Goal: Task Accomplishment & Management: Use online tool/utility

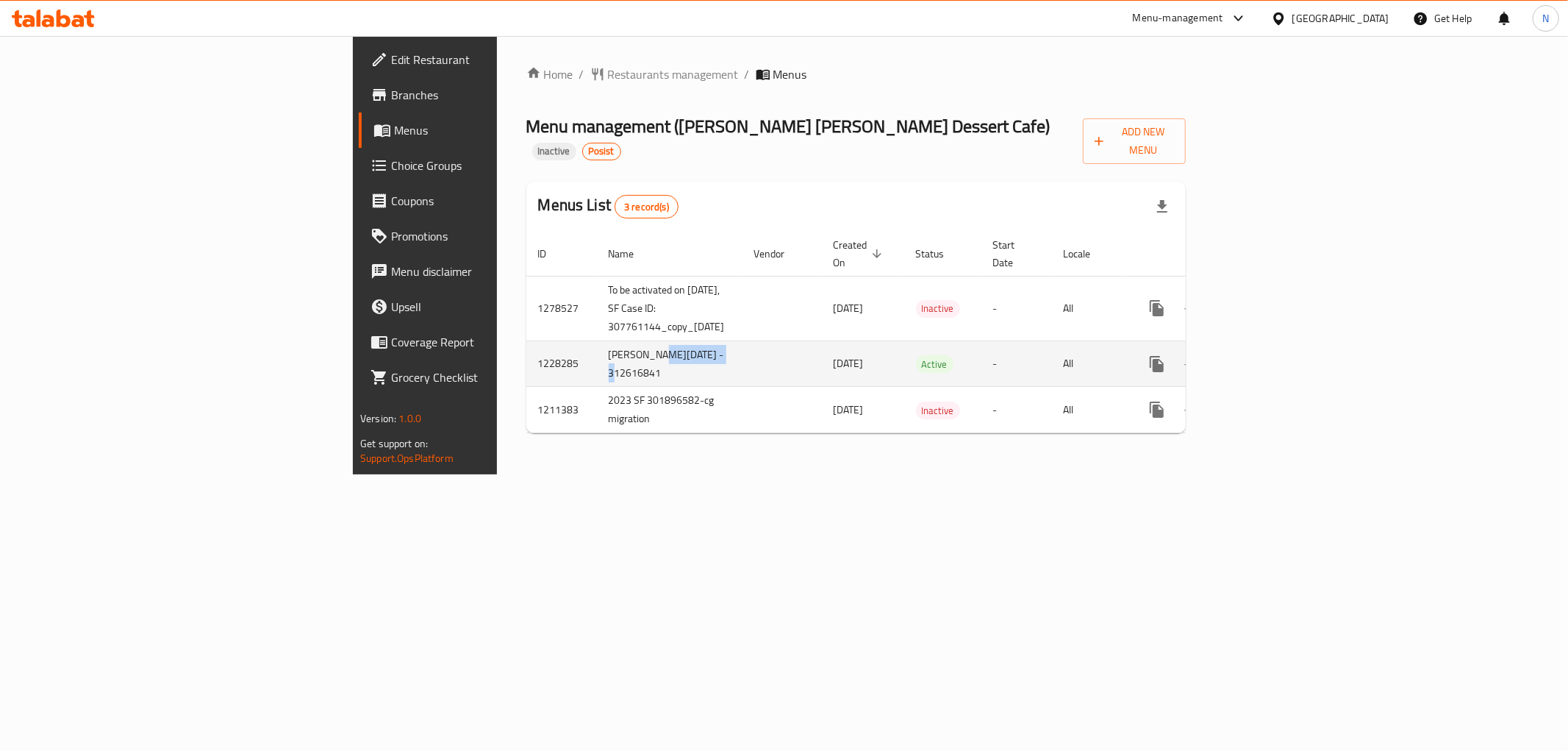
click at [597, 340] on td "[PERSON_NAME][DATE] - 312616841" at bounding box center [669, 363] width 146 height 47
click at [742, 340] on td "enhanced table" at bounding box center [782, 363] width 79 height 47
click at [1272, 355] on icon "enhanced table" at bounding box center [1263, 363] width 18 height 18
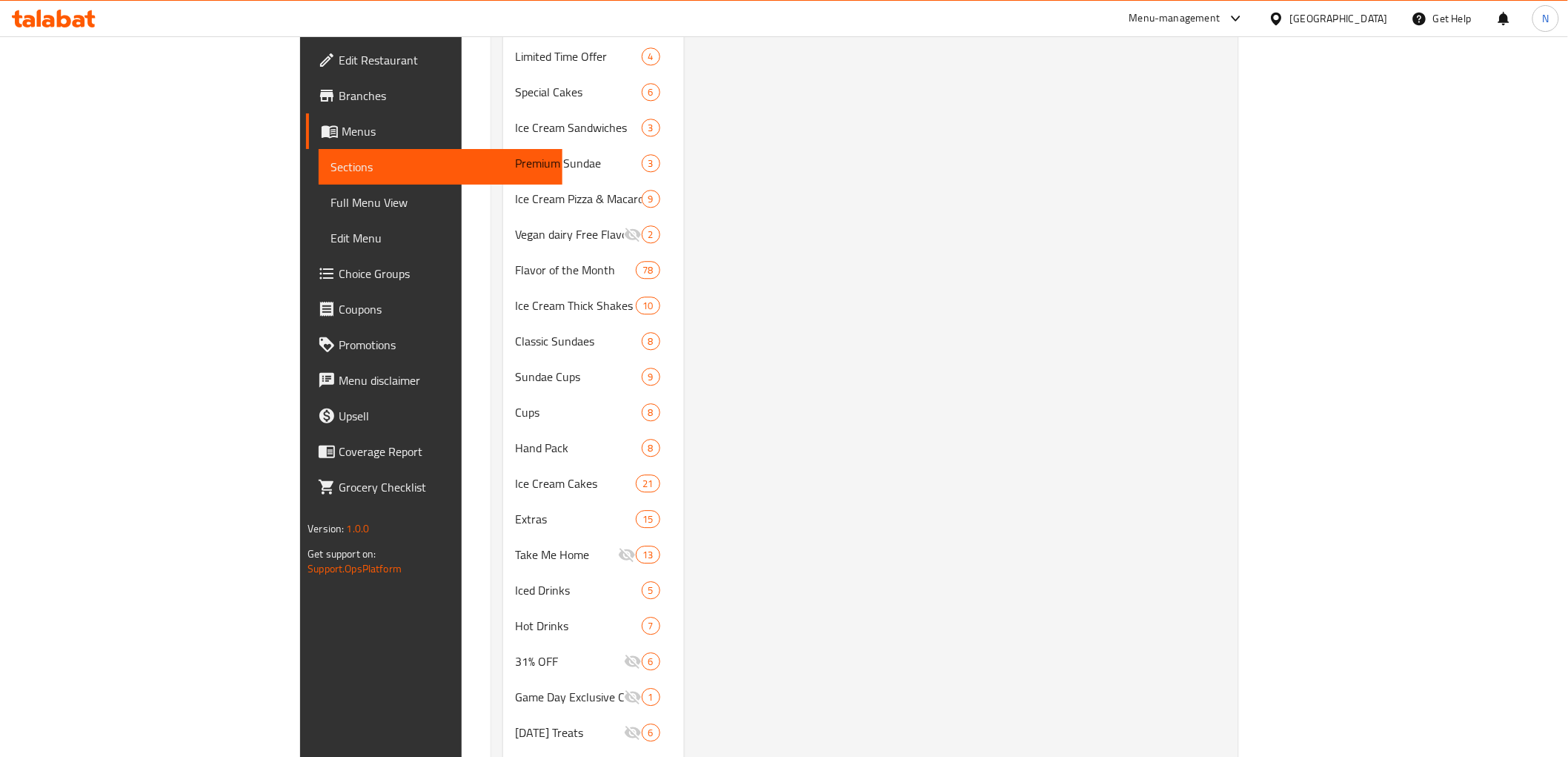
scroll to position [1573, 0]
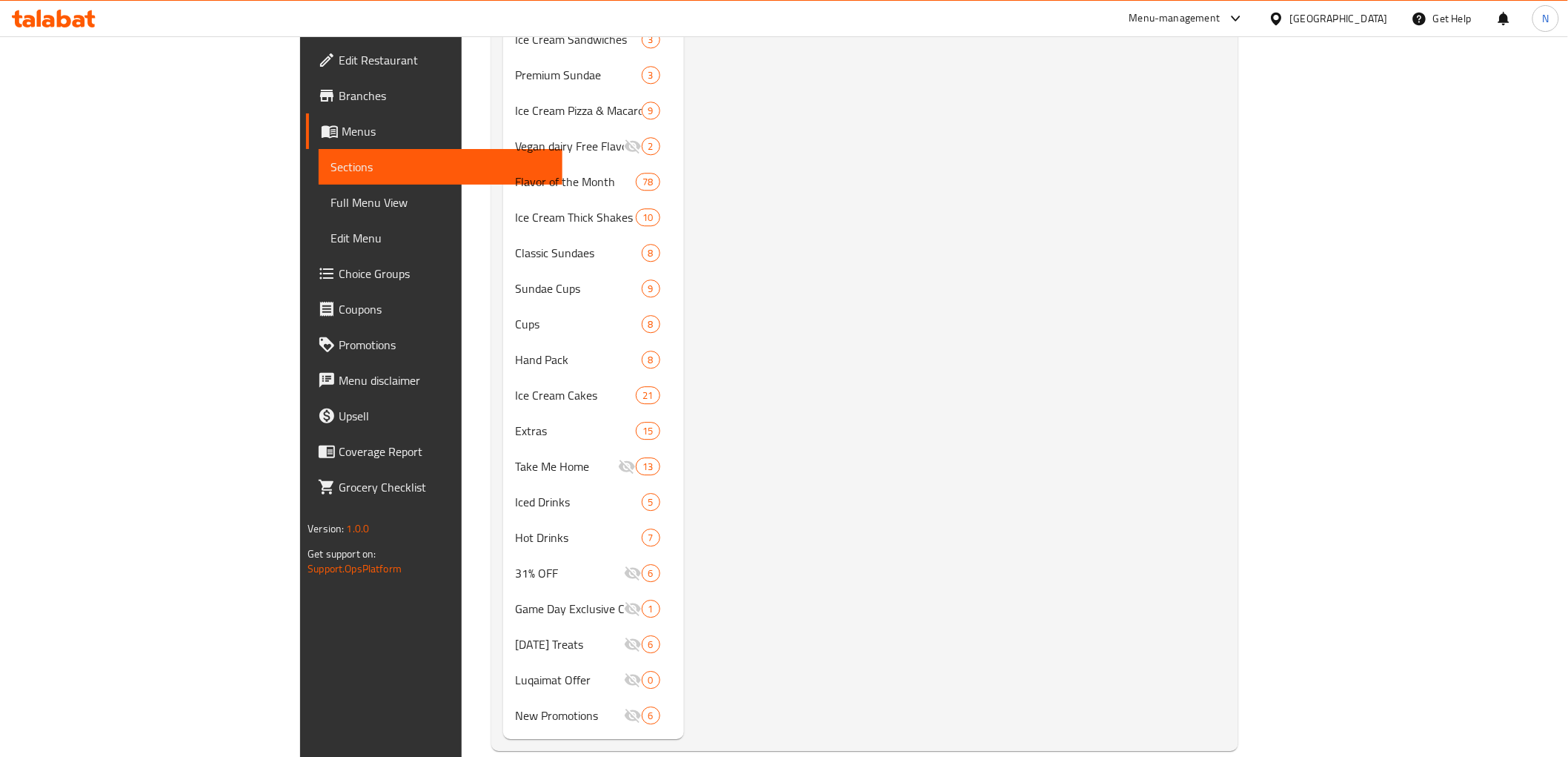
drag, startPoint x: 1567, startPoint y: 537, endPoint x: 1564, endPoint y: 374, distance: 163.0
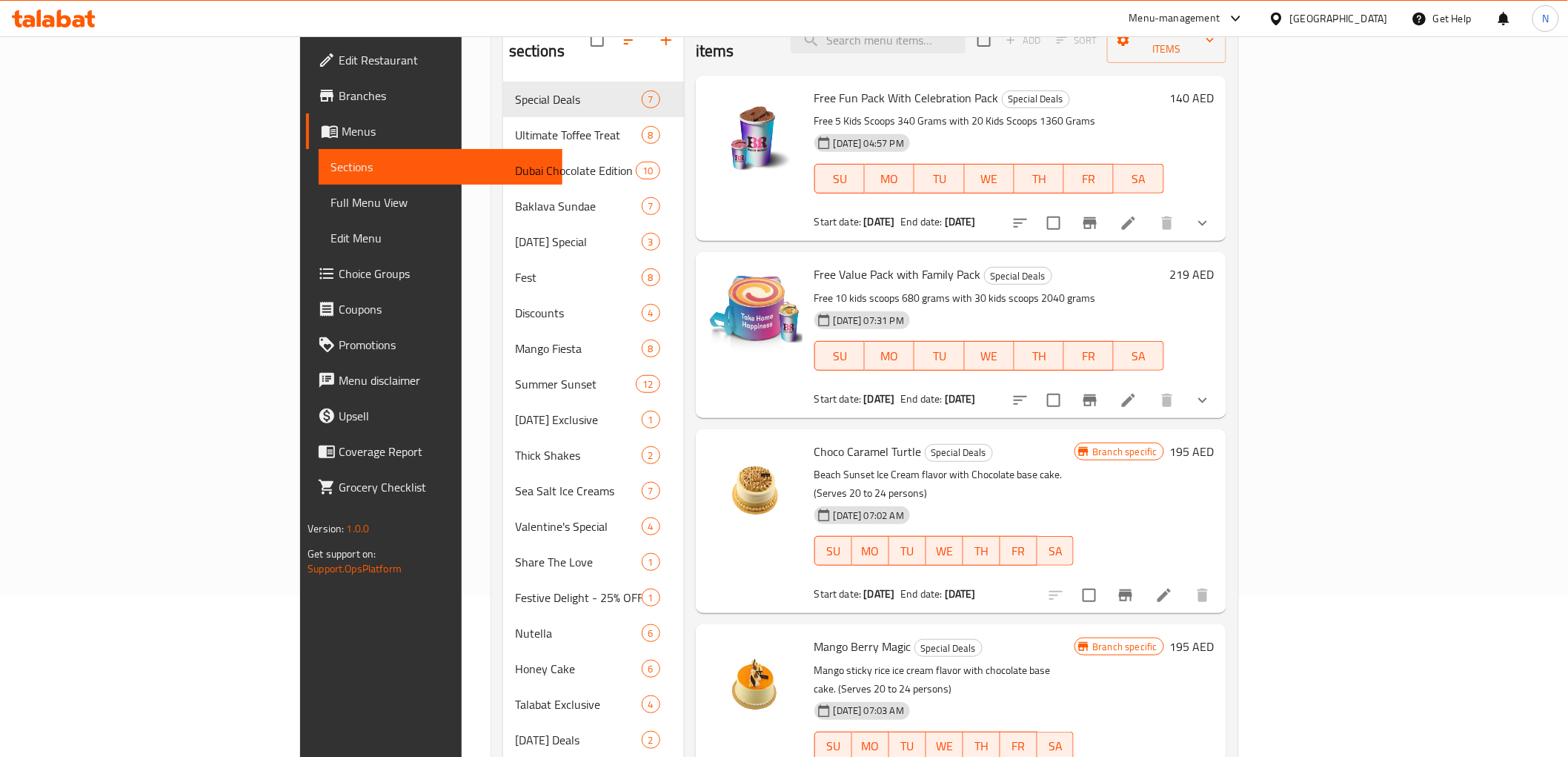
scroll to position [0, 0]
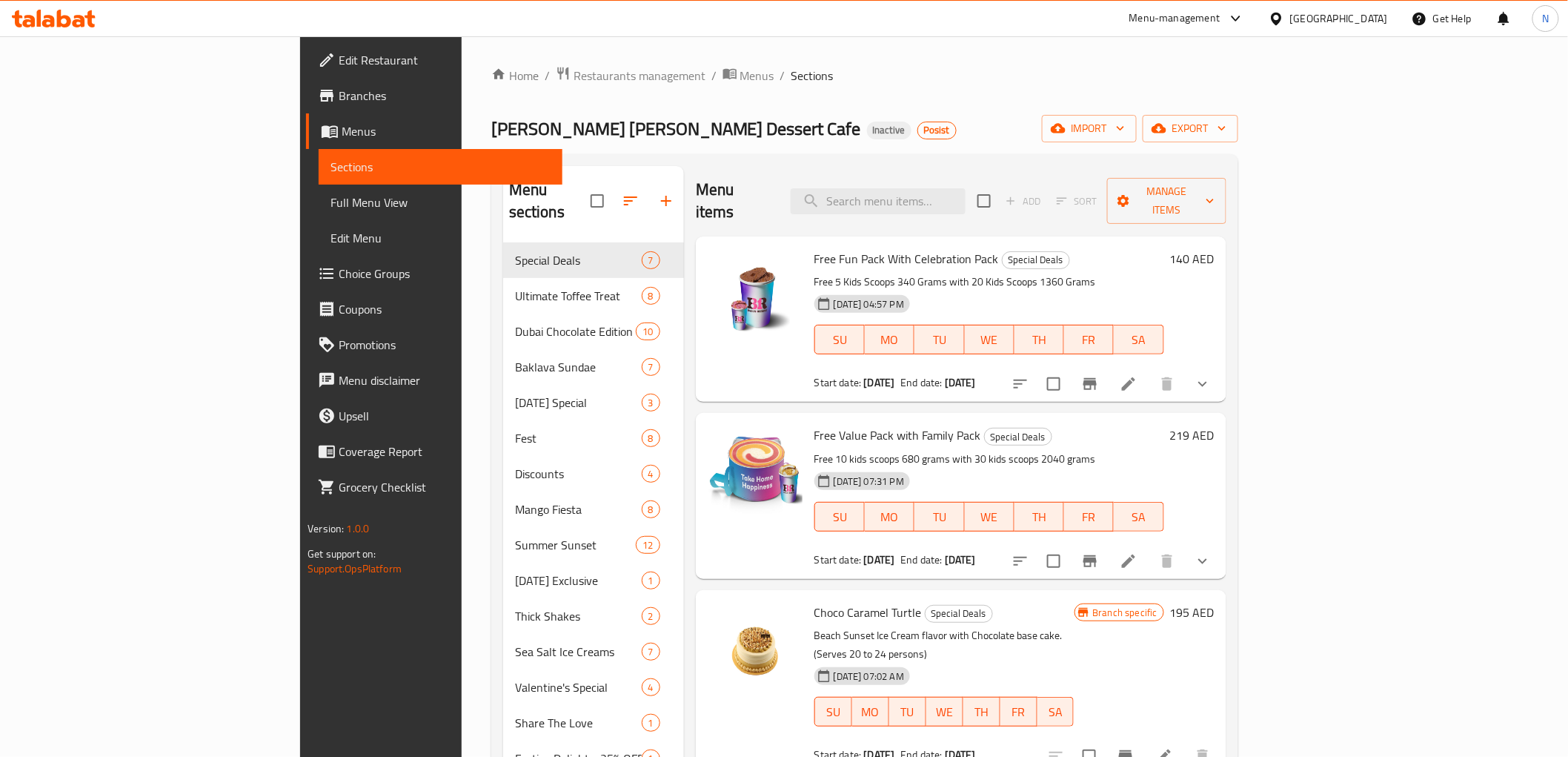
click at [966, 201] on input "search" at bounding box center [878, 201] width 175 height 26
click at [966, 188] on input "search" at bounding box center [878, 201] width 175 height 26
paste input "[PERSON_NAME]"
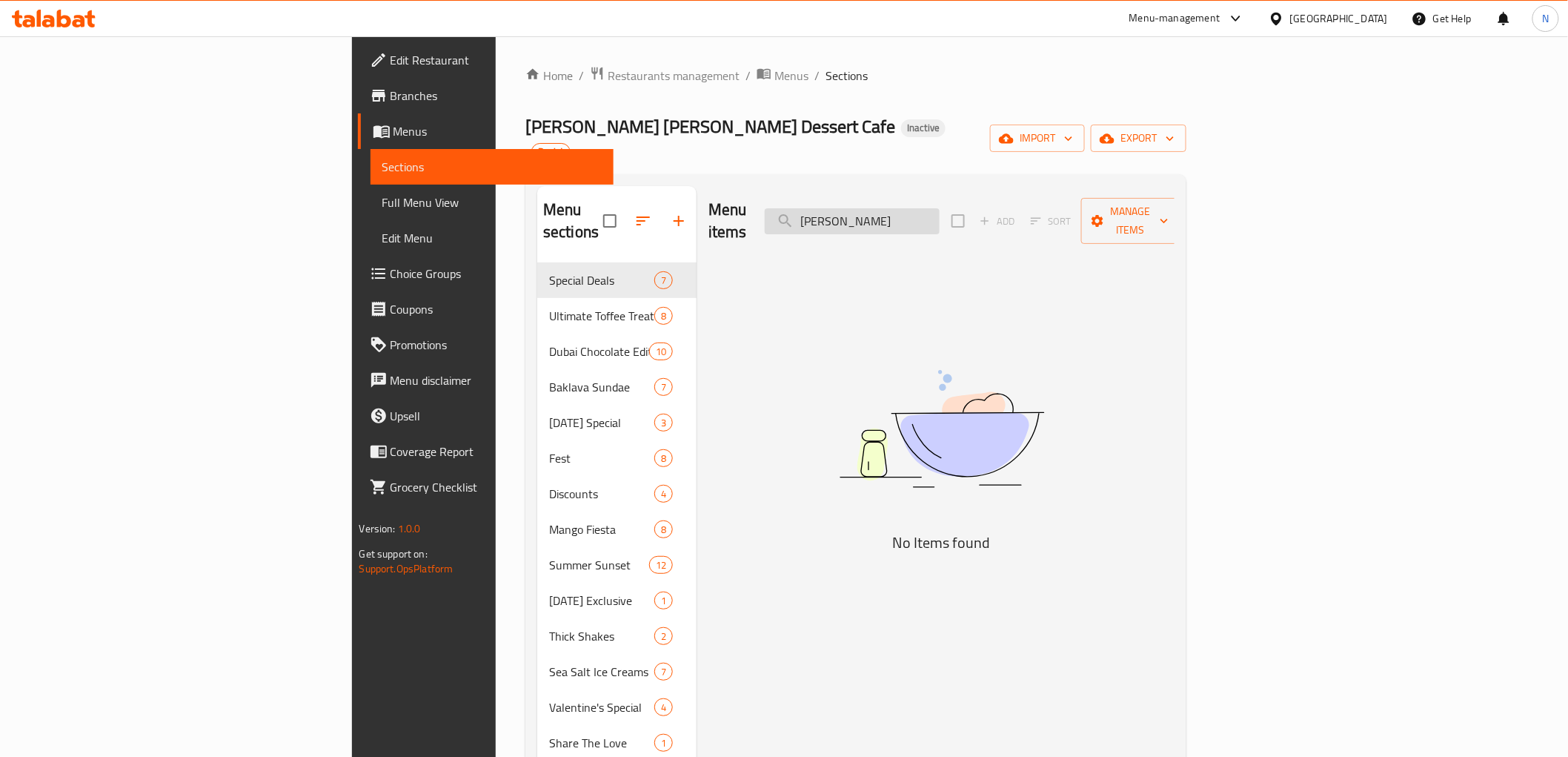
click at [940, 208] on input "[PERSON_NAME]" at bounding box center [852, 220] width 175 height 26
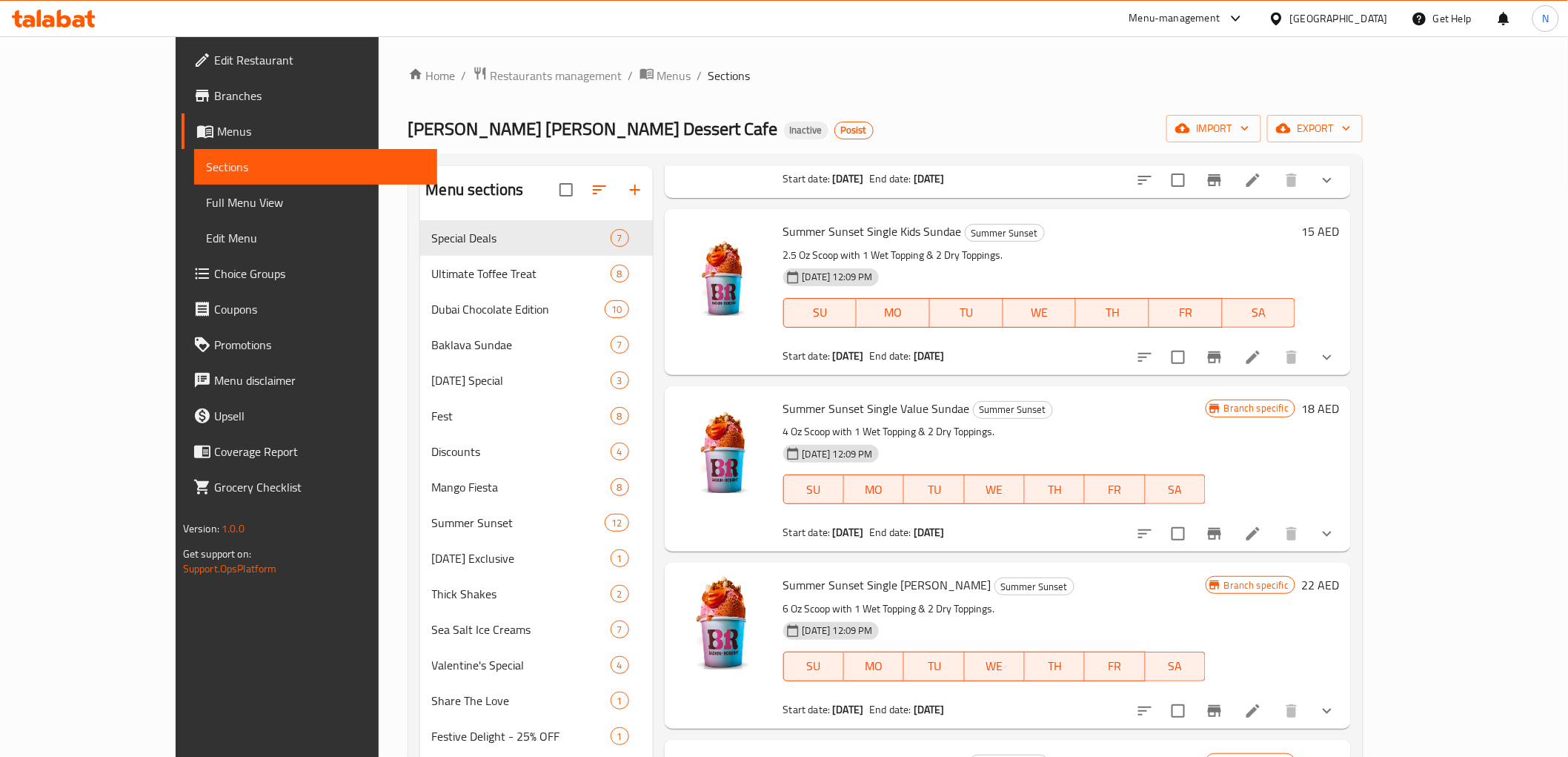
scroll to position [3787, 0]
type input "Sundae"
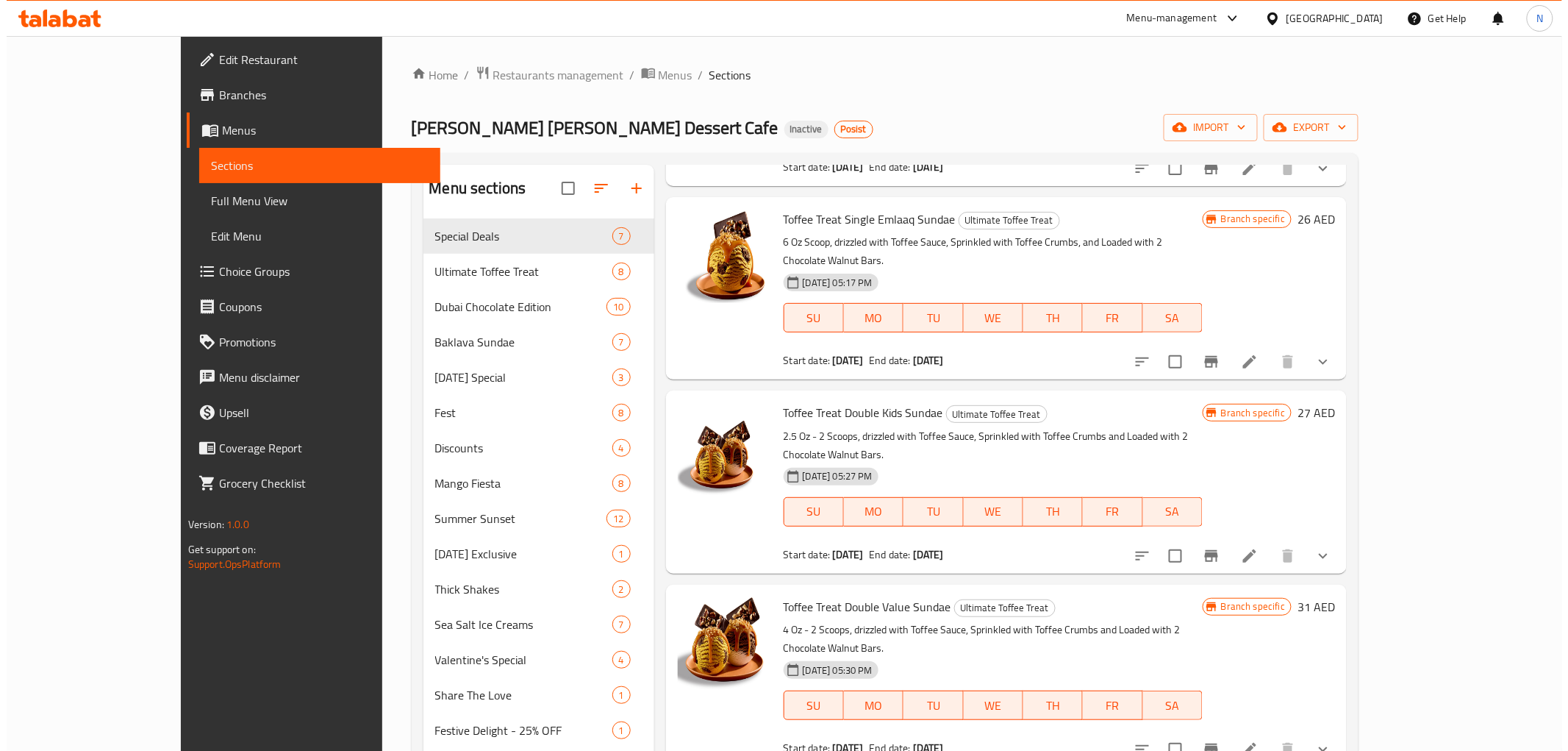
scroll to position [0, 0]
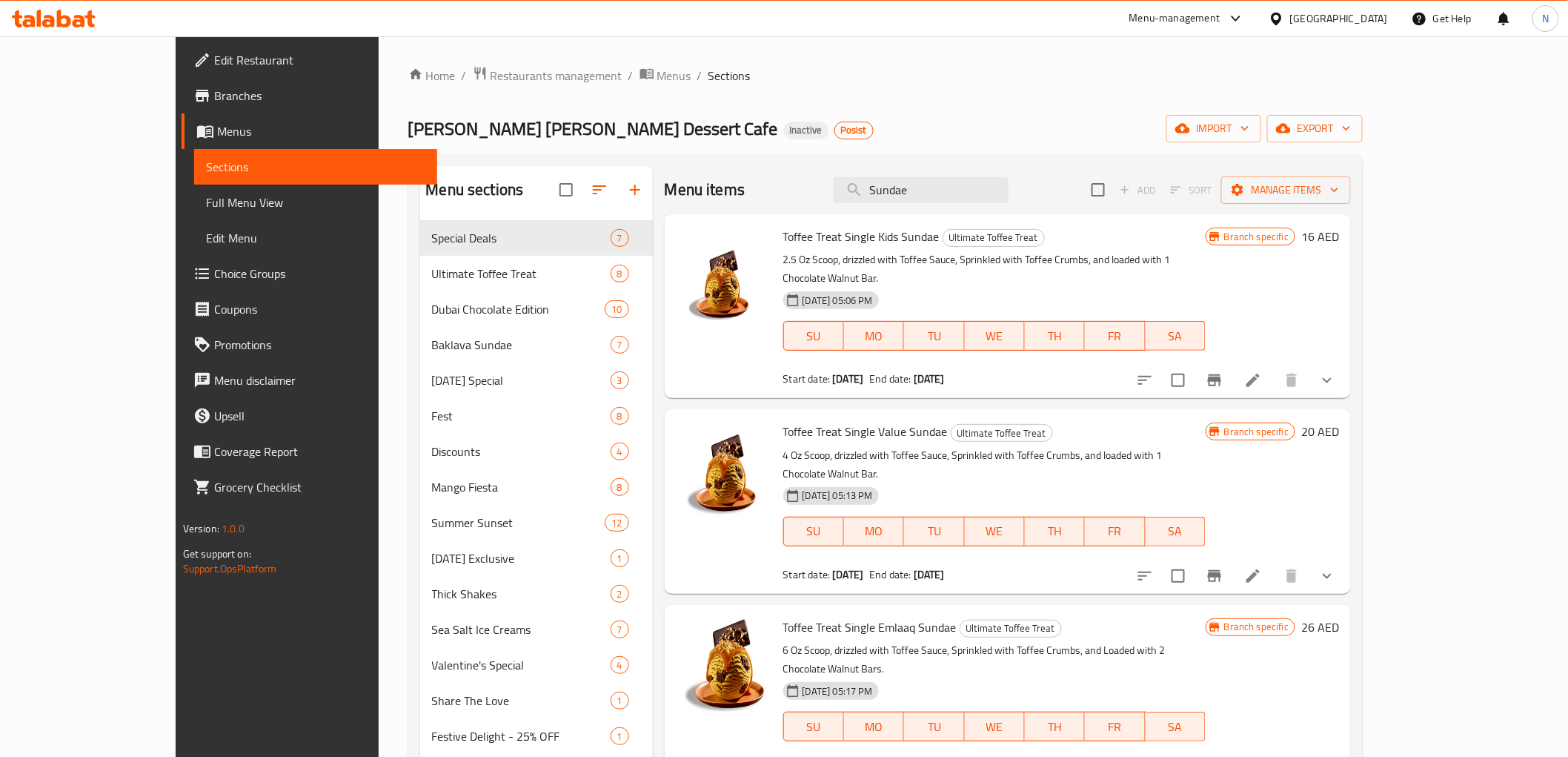
click at [1030, 119] on div "[PERSON_NAME] [PERSON_NAME] Dessert Cafe Inactive Posist import export" at bounding box center [886, 128] width 955 height 27
click at [1009, 196] on input "Sundae" at bounding box center [921, 190] width 175 height 26
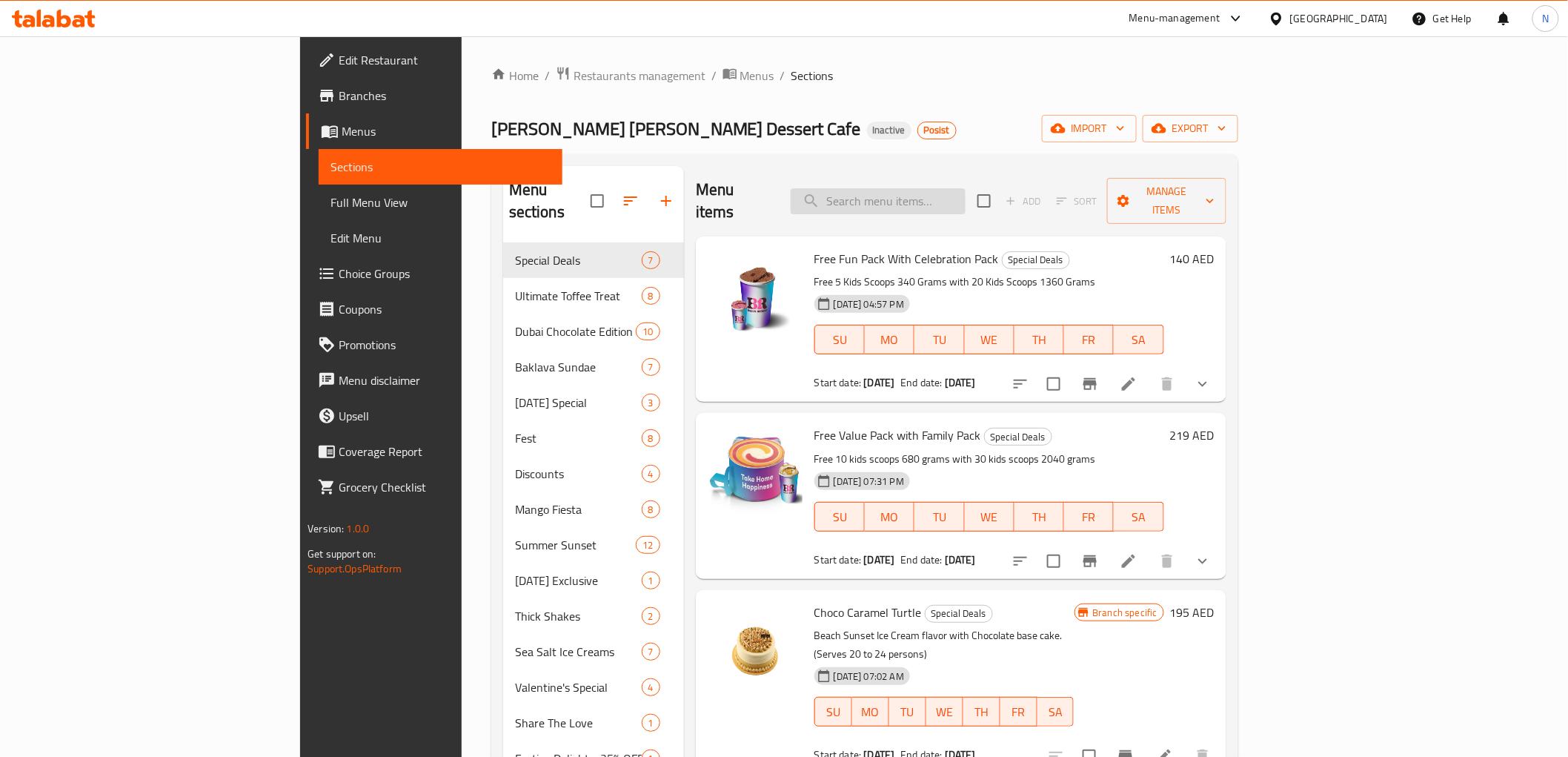
click at [966, 188] on input "search" at bounding box center [878, 201] width 175 height 26
paste input "Churros Single Kids Sundae"
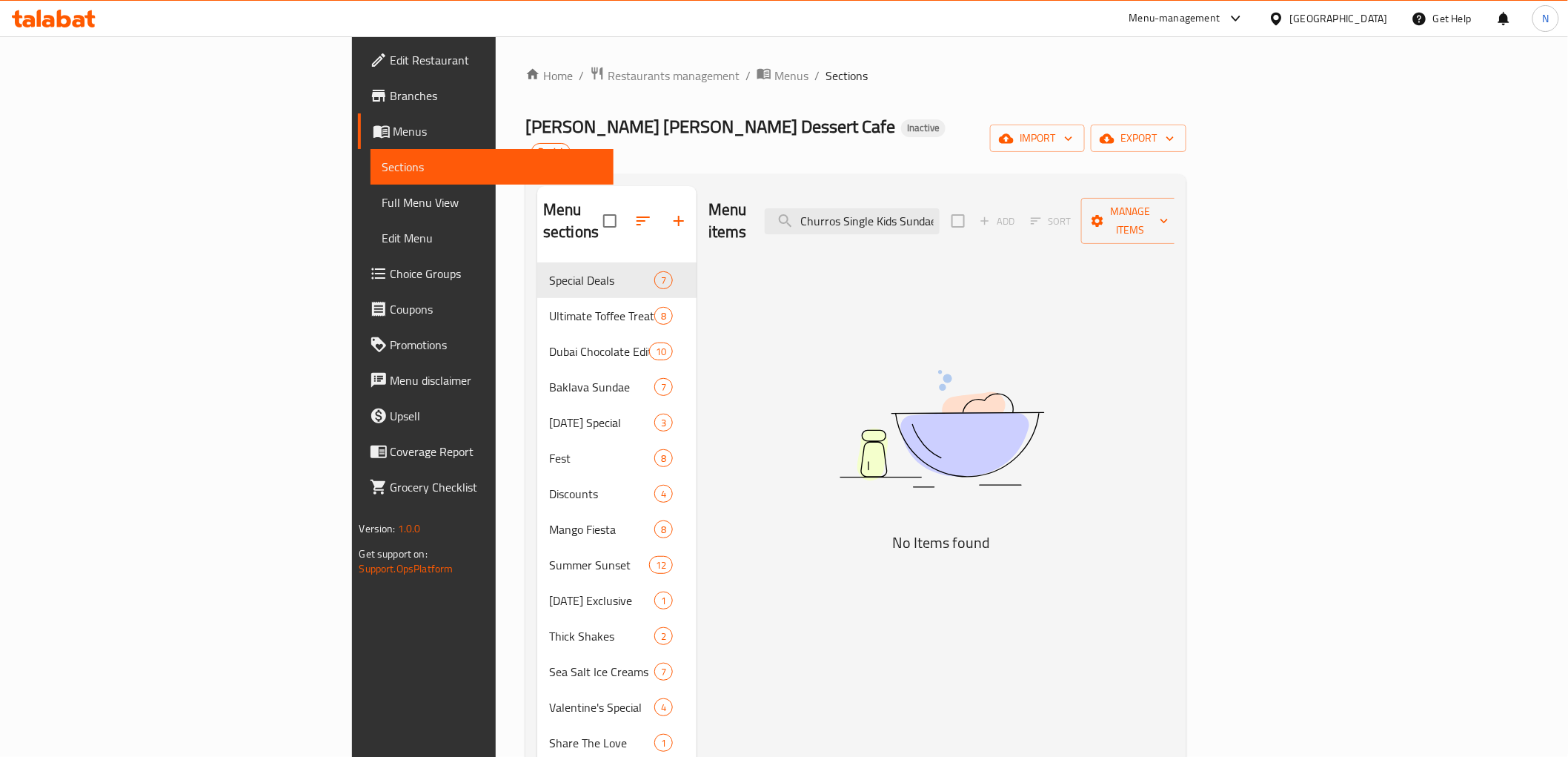
drag, startPoint x: 978, startPoint y: 182, endPoint x: 871, endPoint y: 182, distance: 107.0
click at [871, 186] on div "Menu items Churros Single Kids Sundae Add Sort Manage items" at bounding box center [941, 221] width 466 height 71
click at [940, 208] on input "Churros Single Kids Sundae" at bounding box center [852, 220] width 175 height 26
click at [935, 208] on input "Churros Single Kids Sundae" at bounding box center [852, 220] width 175 height 26
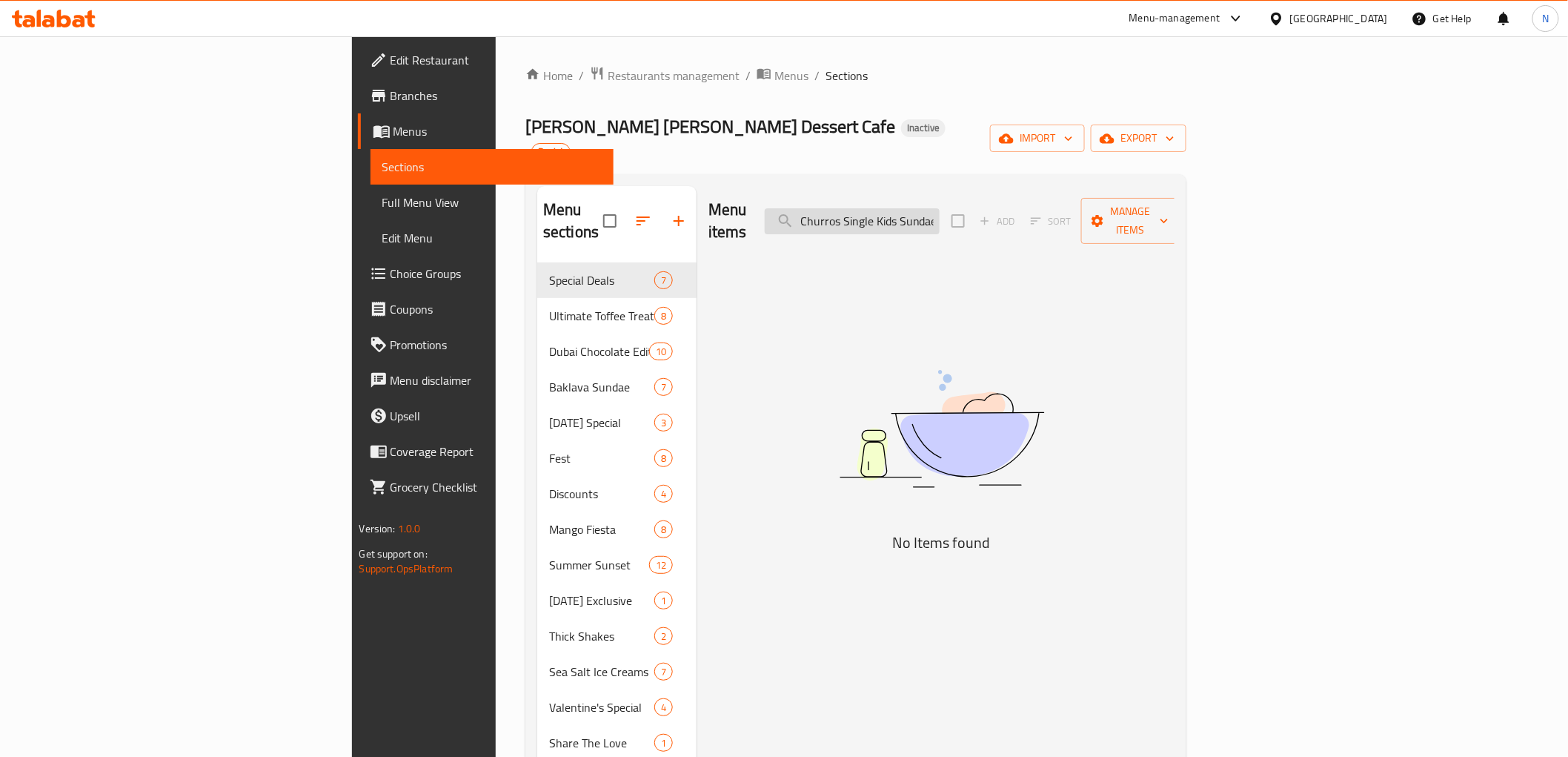
click at [940, 208] on input "Churros Single Kids Sundae" at bounding box center [852, 220] width 175 height 26
paste input "Value"
drag, startPoint x: 943, startPoint y: 191, endPoint x: 892, endPoint y: 191, distance: 51.0
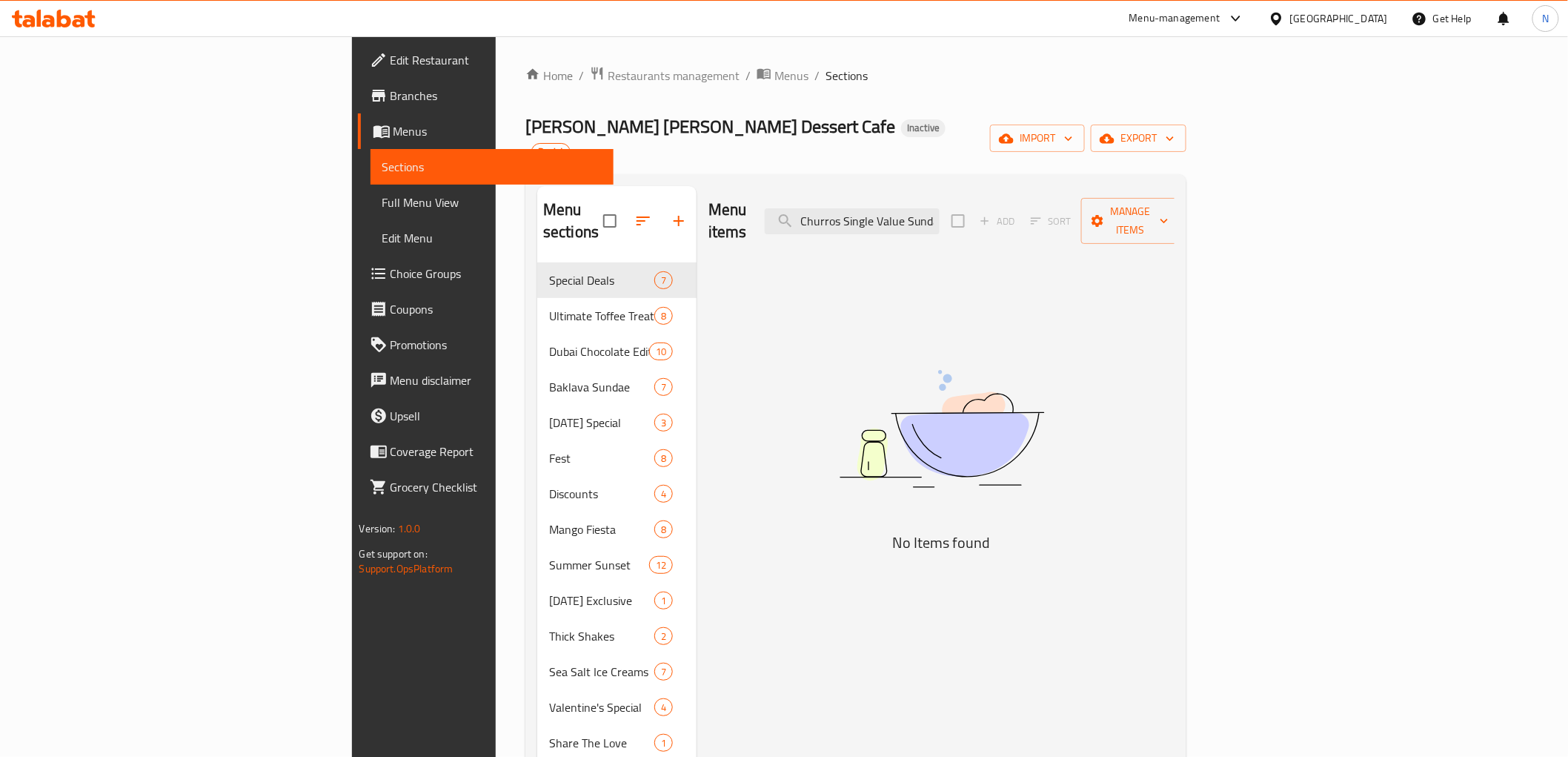
click at [892, 191] on div "Menu items Churros Single Value Sundae Add Sort Manage items" at bounding box center [941, 221] width 466 height 71
click at [934, 208] on input "Churros Single Value Sundae" at bounding box center [852, 220] width 175 height 26
drag, startPoint x: 1009, startPoint y: 187, endPoint x: 1179, endPoint y: 198, distance: 170.4
click at [1168, 195] on div "Menu items Churros Single Value Sundae Add Sort Manage items" at bounding box center [941, 221] width 466 height 71
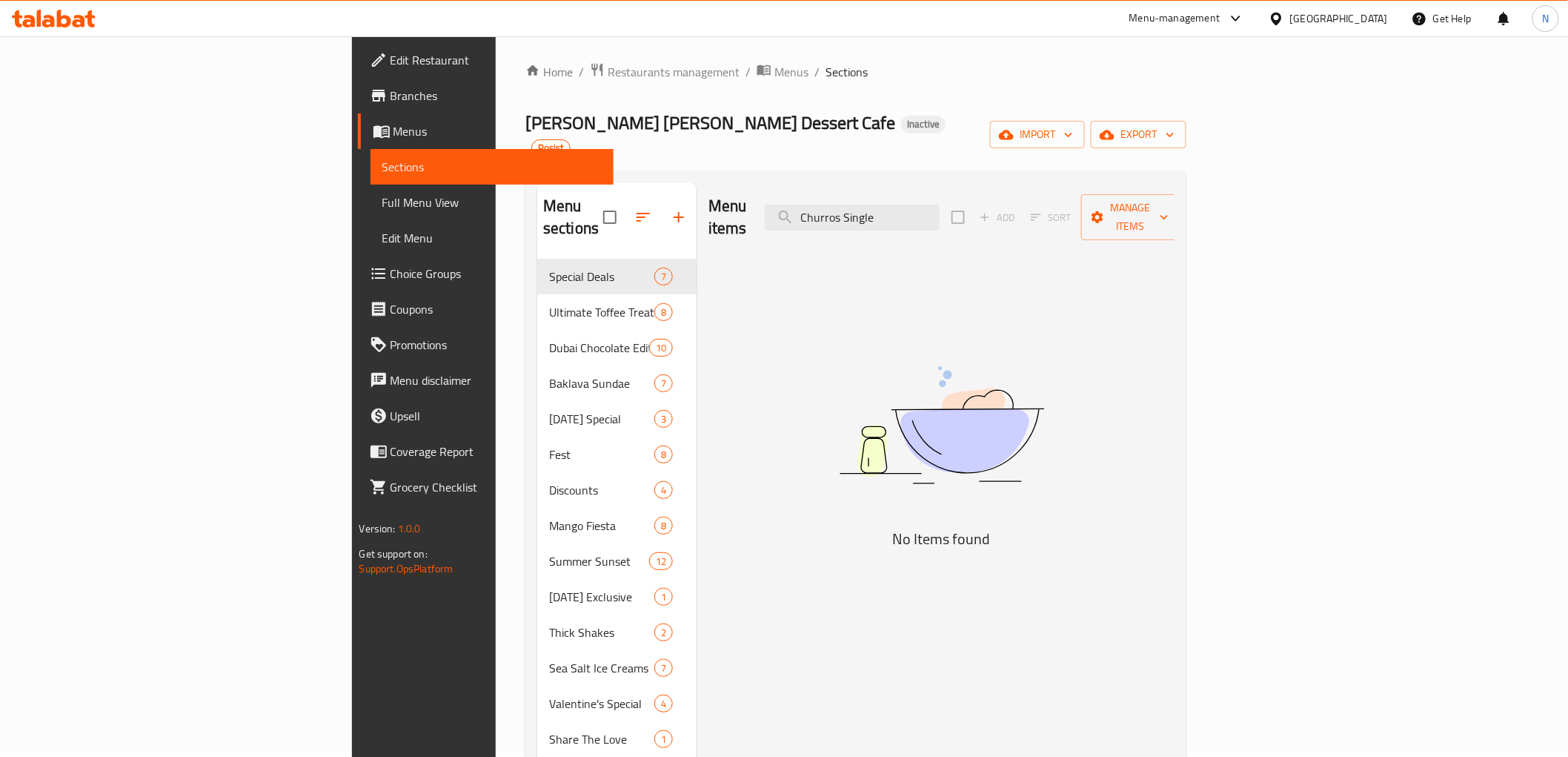
scroll to position [0, 0]
click at [940, 208] on input "Churros Single" at bounding box center [852, 220] width 175 height 26
paste input "Value Sundae"
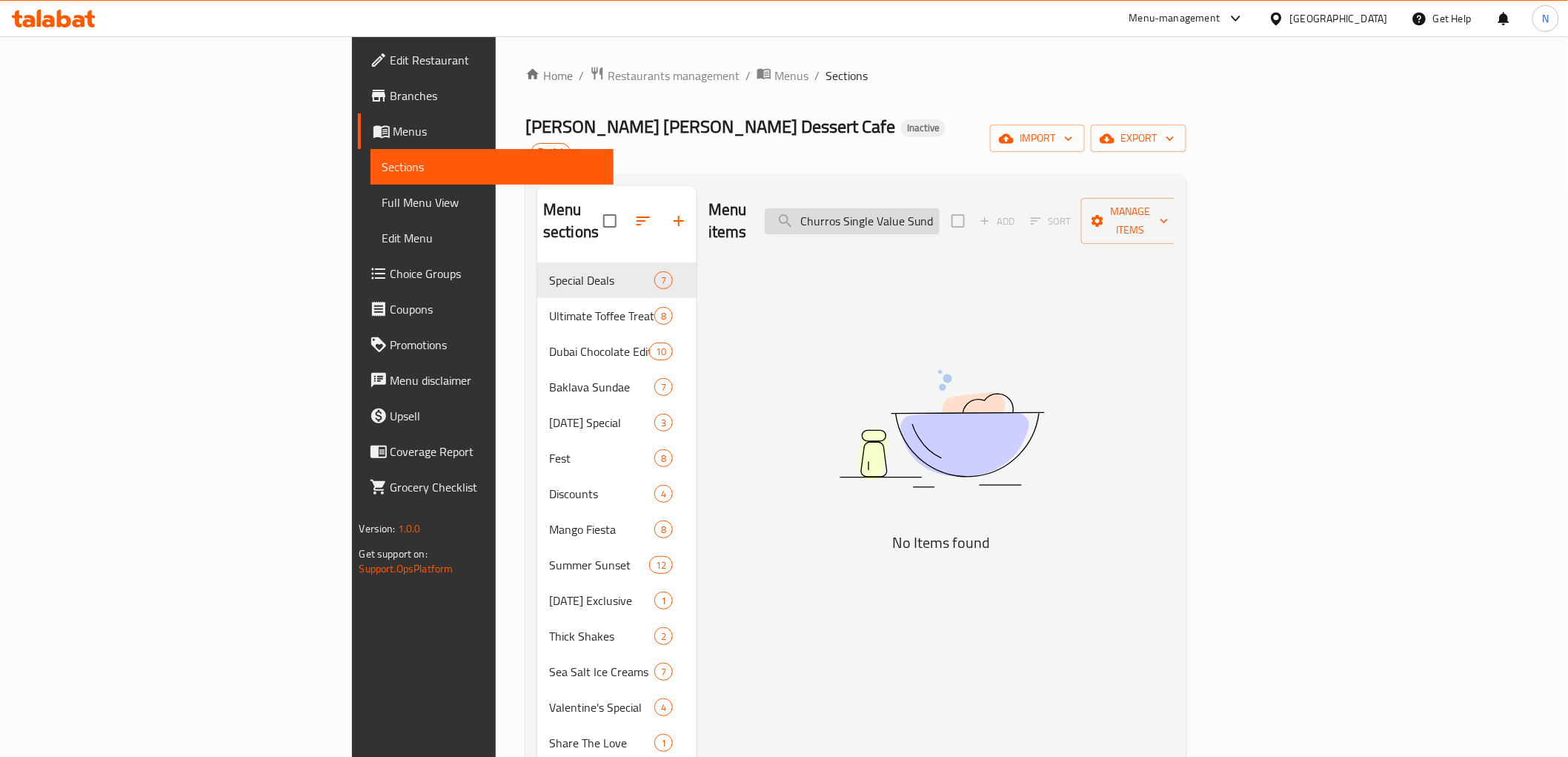
drag, startPoint x: 938, startPoint y: 191, endPoint x: 915, endPoint y: 189, distance: 23.1
click at [915, 208] on input "Churros Single Value Sundae" at bounding box center [852, 220] width 175 height 26
click at [934, 208] on input "Churros Single Value Sundae" at bounding box center [852, 220] width 175 height 26
click at [940, 208] on input "Churros Single Value Sundae" at bounding box center [852, 220] width 175 height 26
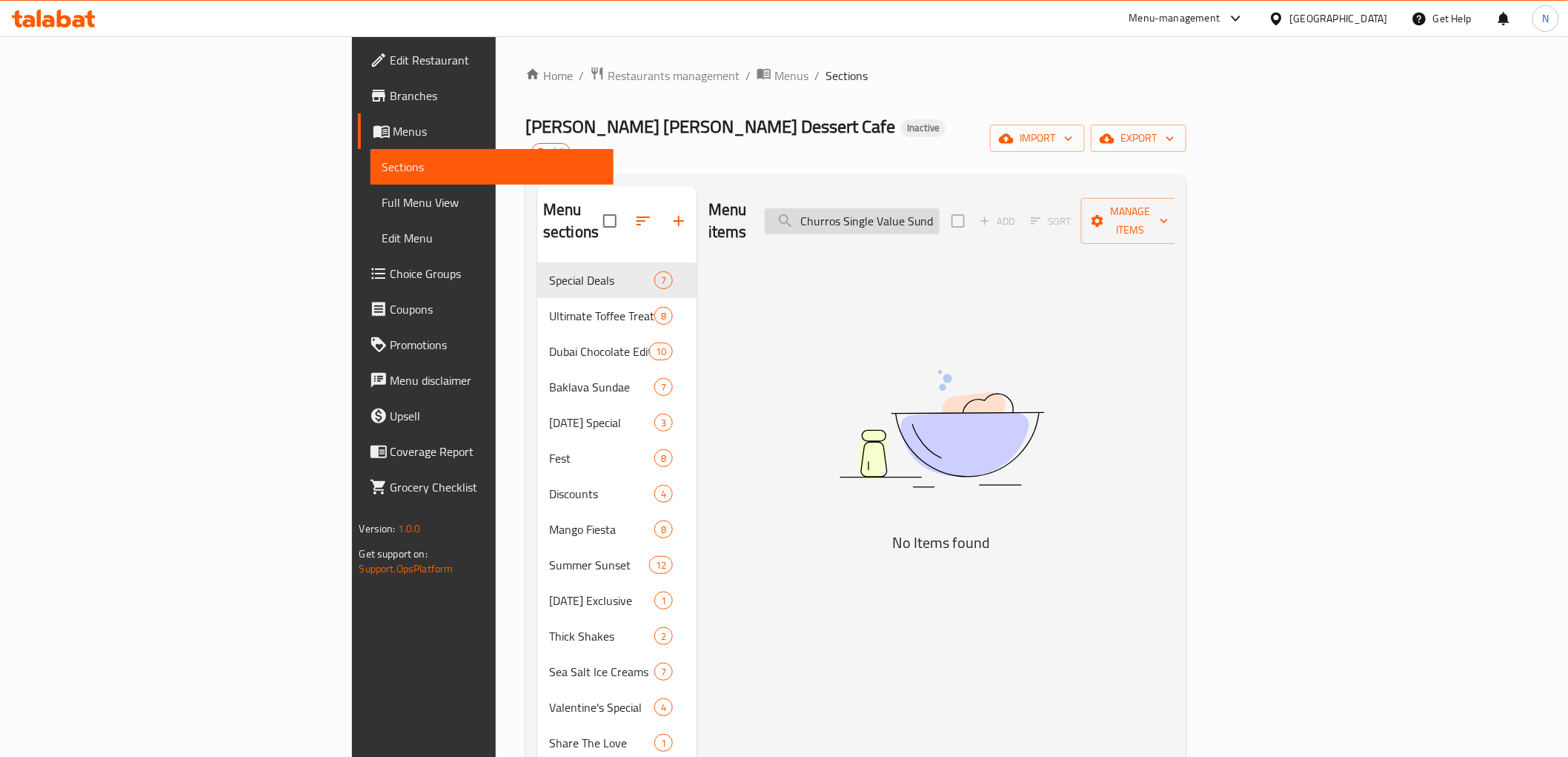
click at [940, 208] on input "Churros Single Value Sundae" at bounding box center [852, 220] width 175 height 26
paste input "Emlaaq"
click at [906, 208] on input "Churros Single [PERSON_NAME]" at bounding box center [852, 220] width 175 height 26
click at [930, 208] on input "Churros Single [PERSON_NAME]" at bounding box center [852, 220] width 175 height 26
click at [940, 208] on input "Churros Single [PERSON_NAME]" at bounding box center [852, 220] width 175 height 26
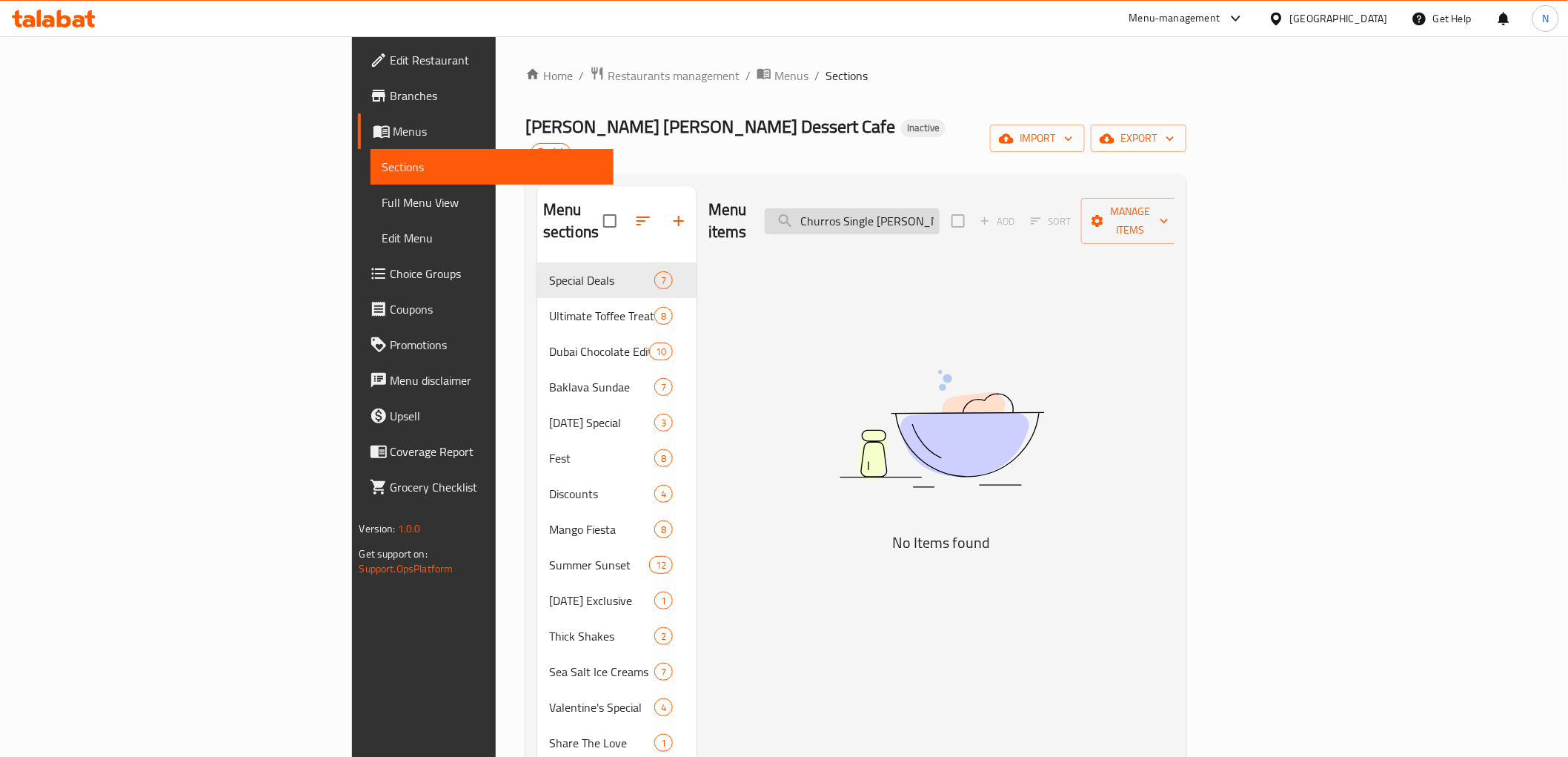
click at [940, 208] on input "Churros Single [PERSON_NAME]" at bounding box center [852, 220] width 175 height 26
paste input "Double Kids"
drag, startPoint x: 925, startPoint y: 191, endPoint x: 913, endPoint y: 195, distance: 12.6
click at [913, 208] on input "Churros Double Kids Sundae" at bounding box center [852, 220] width 175 height 26
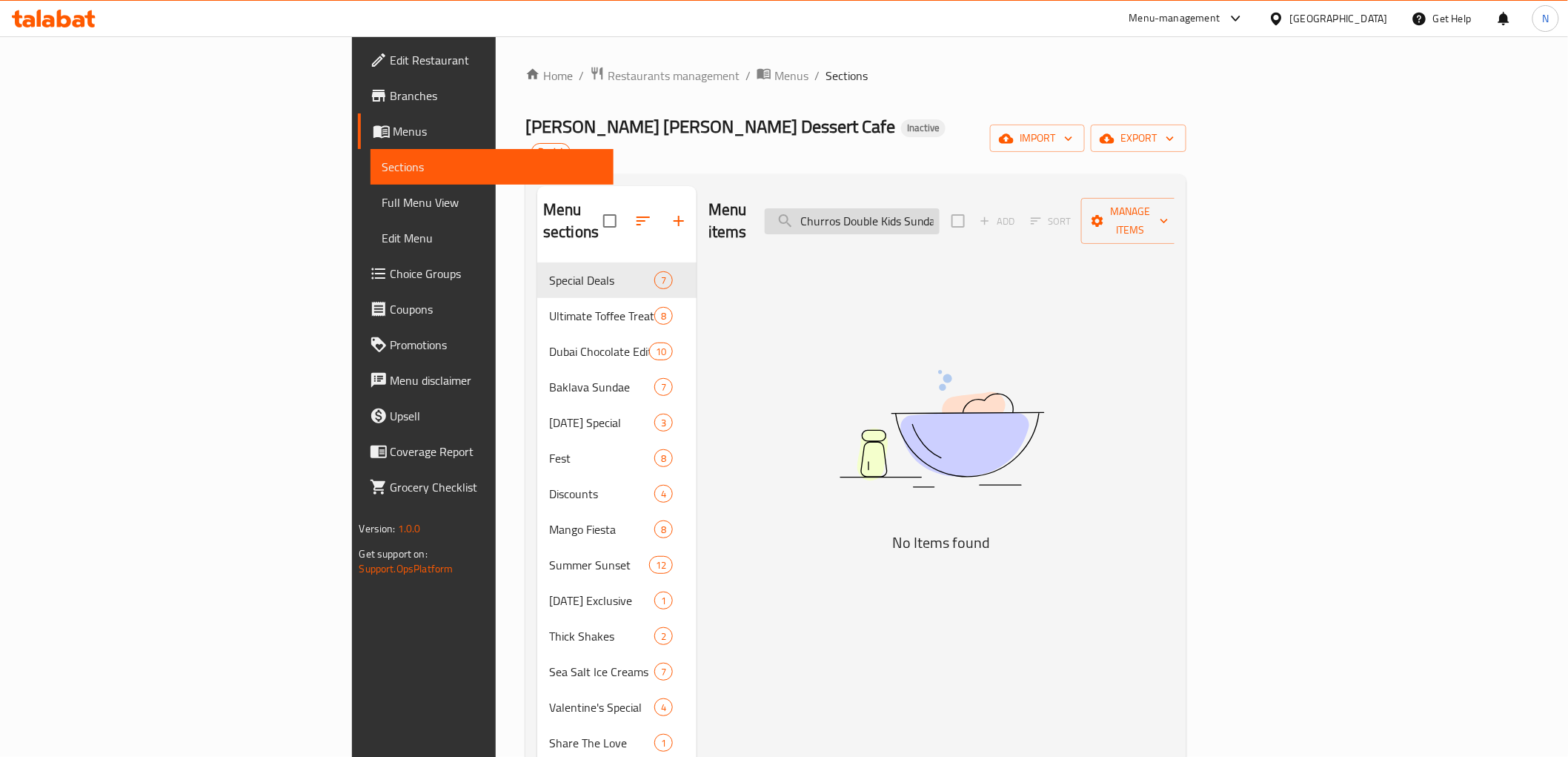
click at [931, 208] on input "Churros Double Kids Sundae" at bounding box center [852, 220] width 175 height 26
click at [940, 208] on input "Churros Double Kids Sundae" at bounding box center [852, 220] width 175 height 26
paste input "Value"
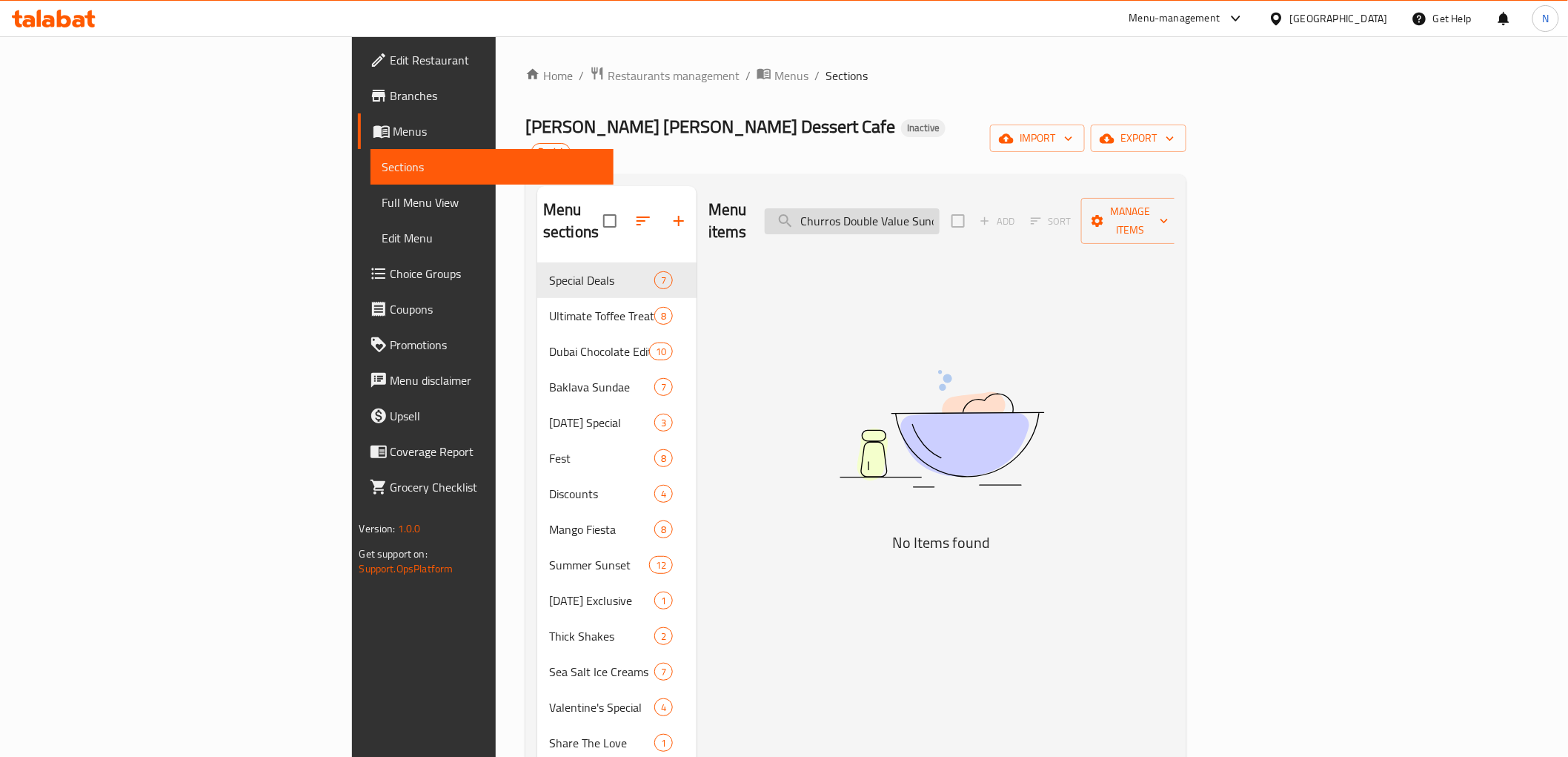
drag, startPoint x: 956, startPoint y: 188, endPoint x: 916, endPoint y: 191, distance: 40.1
click at [916, 208] on input "Churros Double Value Sundae" at bounding box center [852, 220] width 175 height 26
click at [937, 208] on input "Churros Double Value Sundae" at bounding box center [852, 220] width 175 height 26
click at [940, 208] on input "Churros Double Value Sundae" at bounding box center [852, 220] width 175 height 26
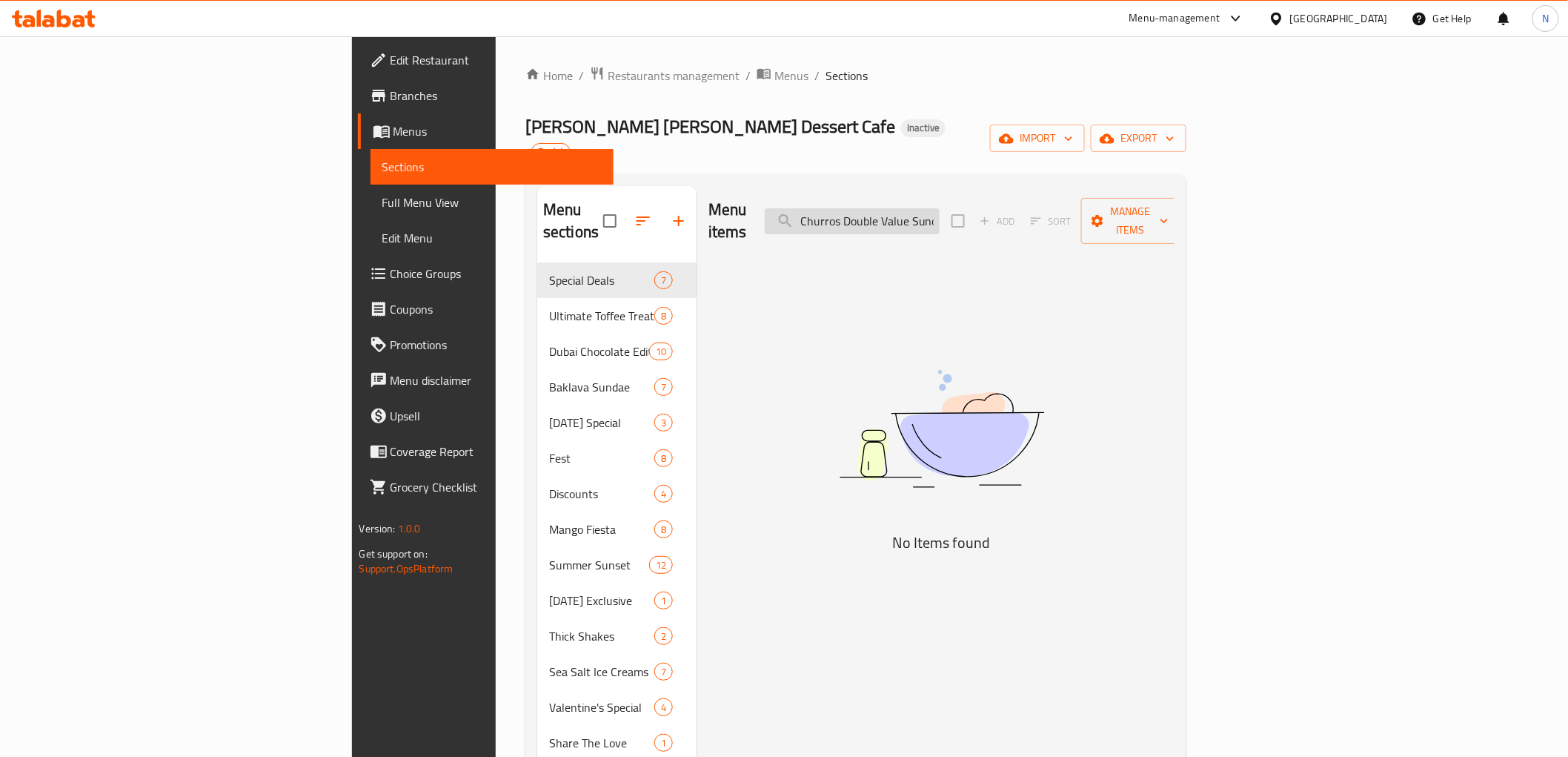
click at [940, 208] on input "Churros Double Value Sundae" at bounding box center [852, 220] width 175 height 26
paste input "Happiness Pack"
click at [940, 208] on input "Churros Happiness Pack" at bounding box center [852, 220] width 175 height 26
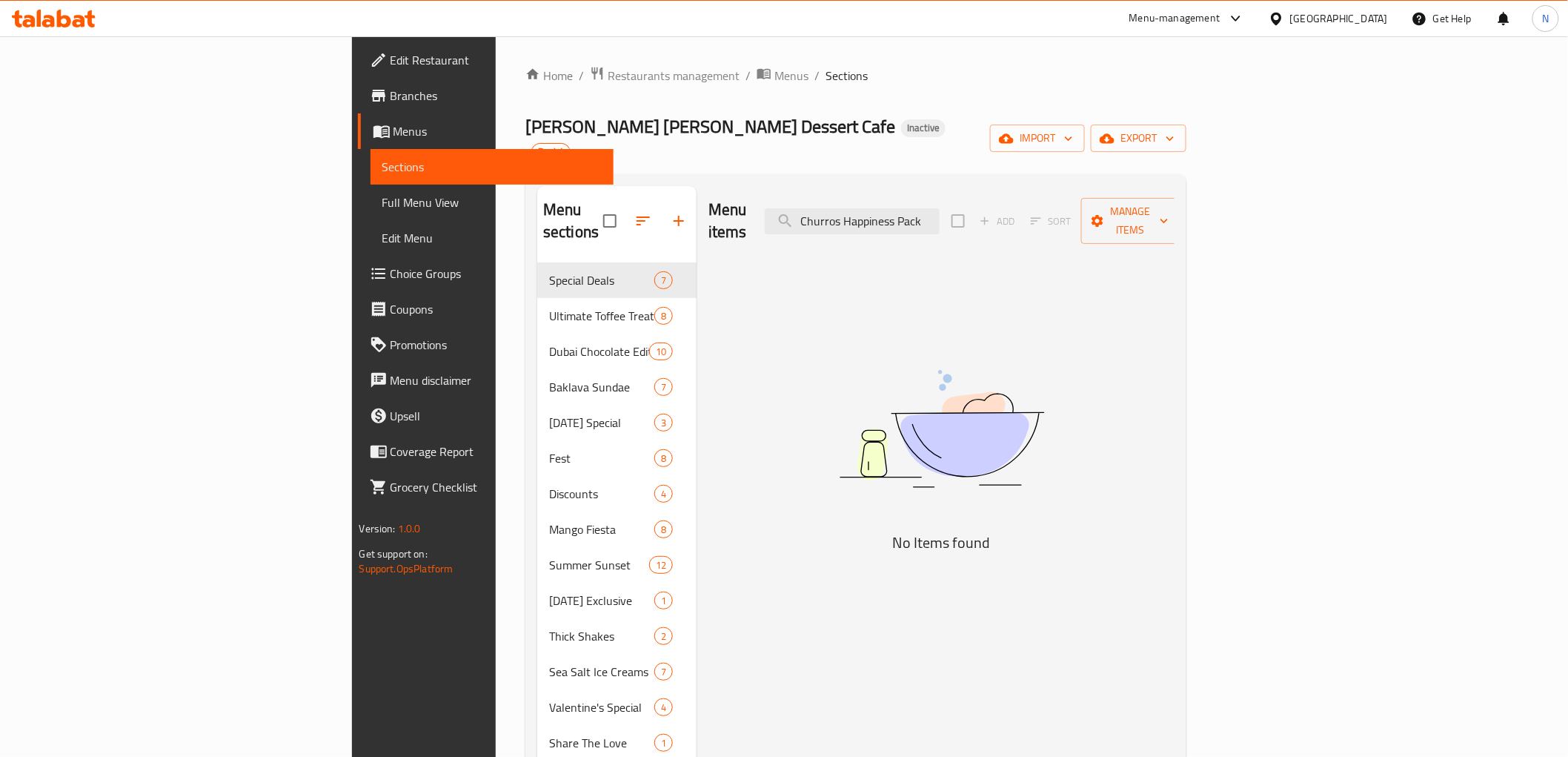
paste input "- Regular Shake"
click at [940, 208] on input "Churros - Regular Shake" at bounding box center [852, 220] width 175 height 26
paste input "Large"
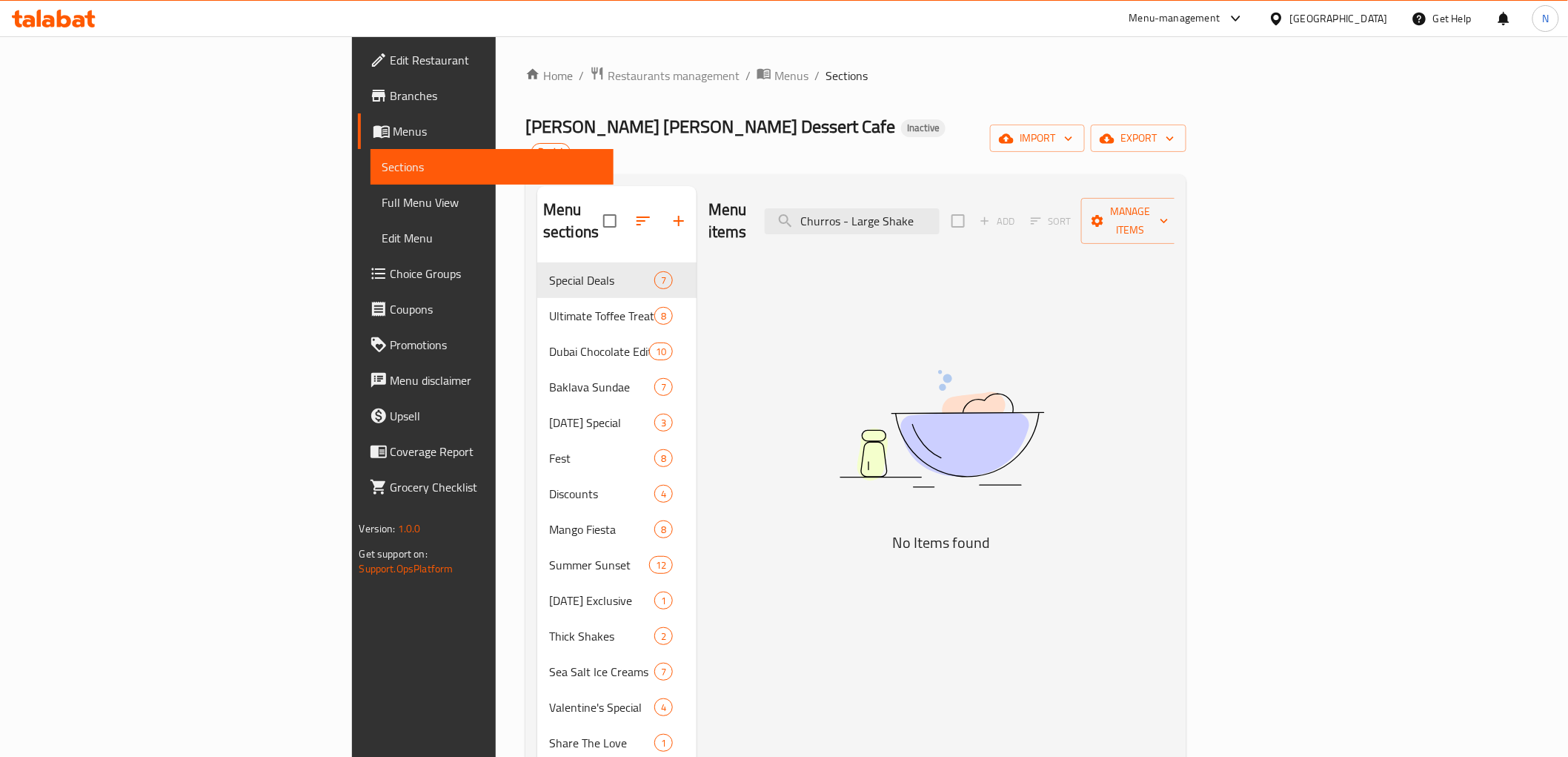
type input "Churros - Large Shake"
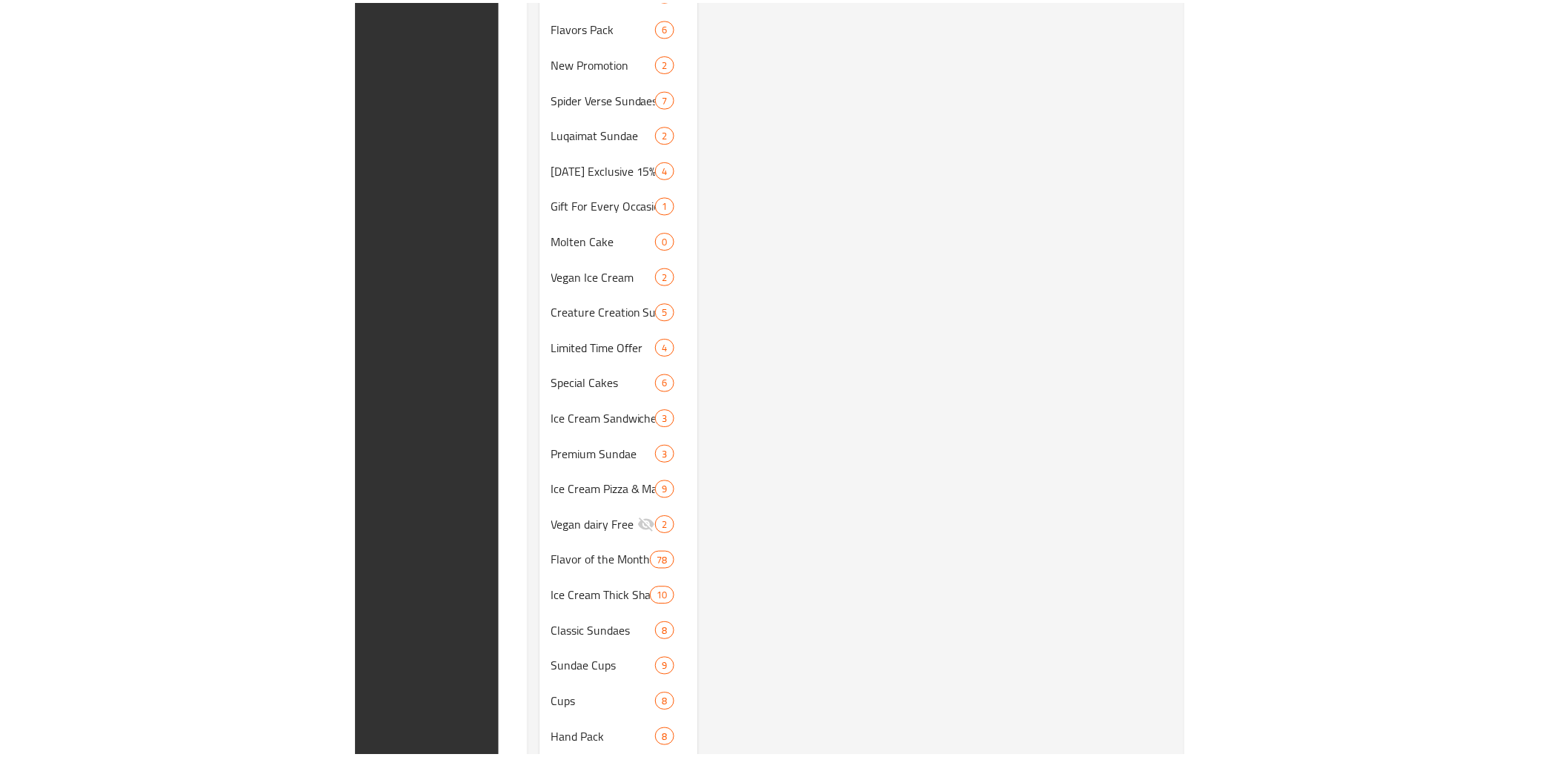
scroll to position [1573, 0]
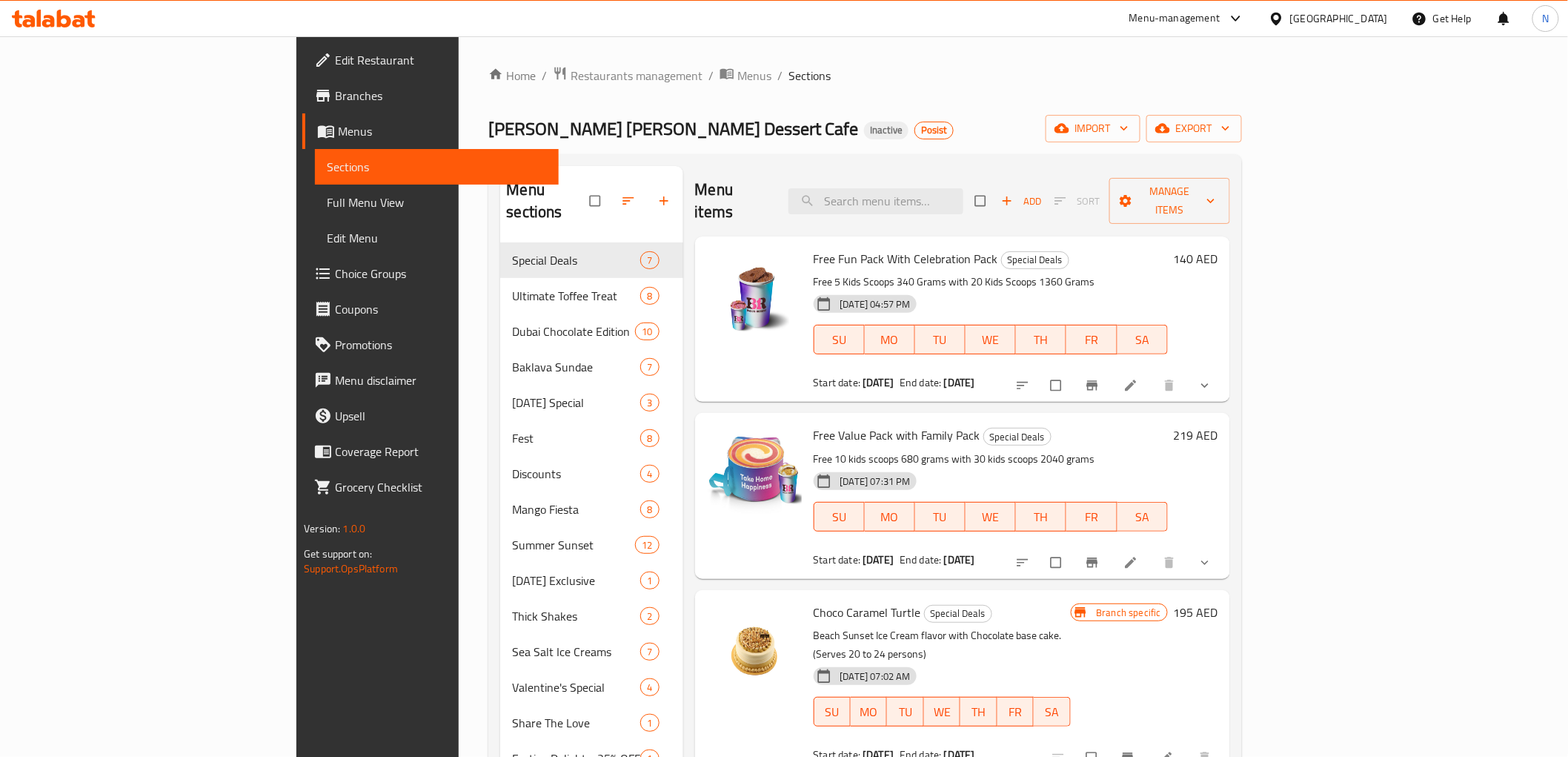
click at [335, 91] on span "Branches" at bounding box center [440, 96] width 211 height 18
